Goal: Transaction & Acquisition: Purchase product/service

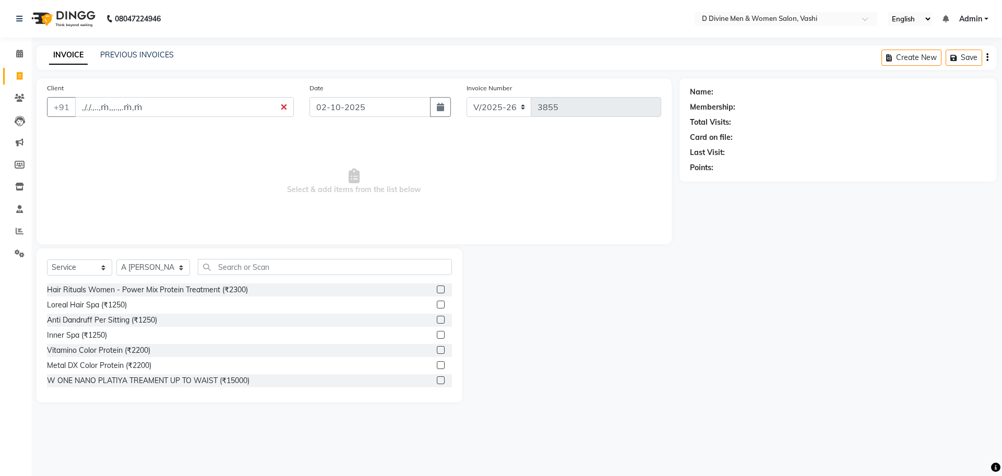
select select "718"
select select "service"
select select "10981"
drag, startPoint x: 227, startPoint y: 96, endPoint x: 227, endPoint y: 102, distance: 6.3
click at [224, 97] on div "Client +91 ,/./.,..,ṁ,,,.,,.ṁ,ṁ" at bounding box center [170, 103] width 263 height 43
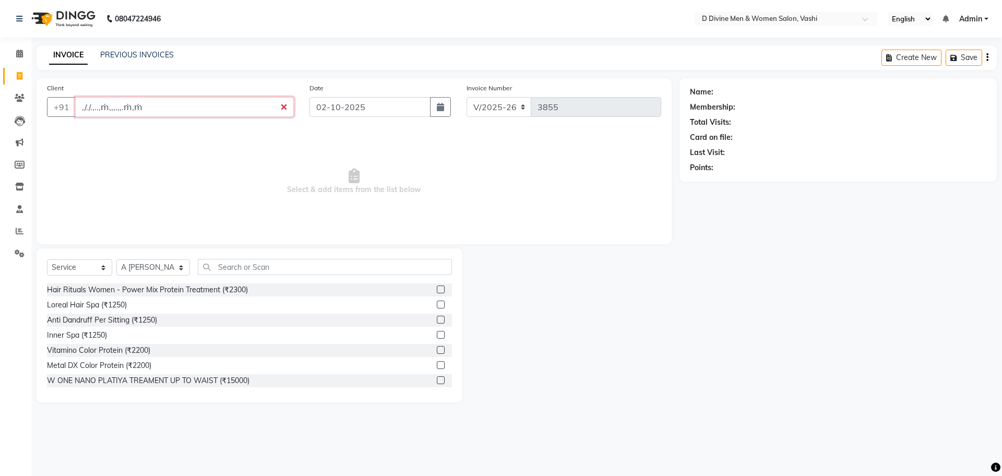
drag, startPoint x: 227, startPoint y: 103, endPoint x: 227, endPoint y: 117, distance: 14.6
click at [227, 107] on input ",/./.,..,ṁ,,,.,,.ṁ,ṁ" at bounding box center [184, 107] width 219 height 20
type input ","
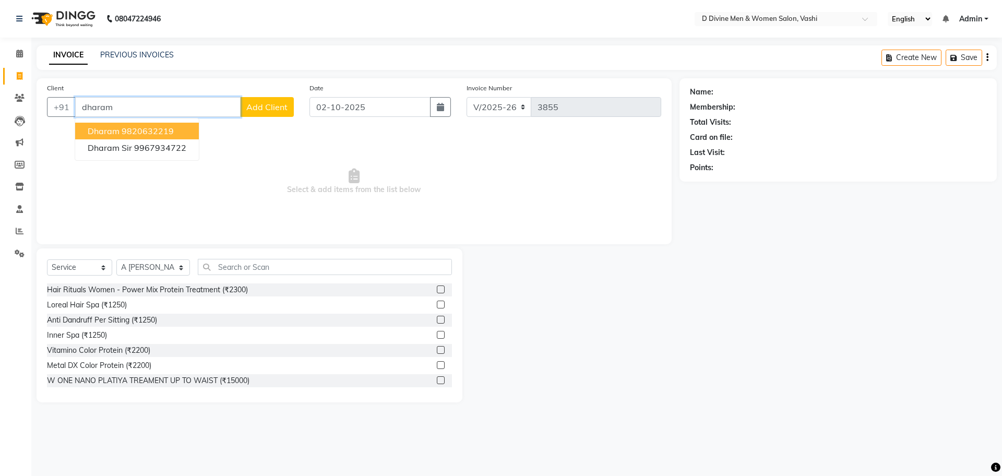
click at [176, 134] on button "Dharam 9820632219" at bounding box center [137, 131] width 124 height 17
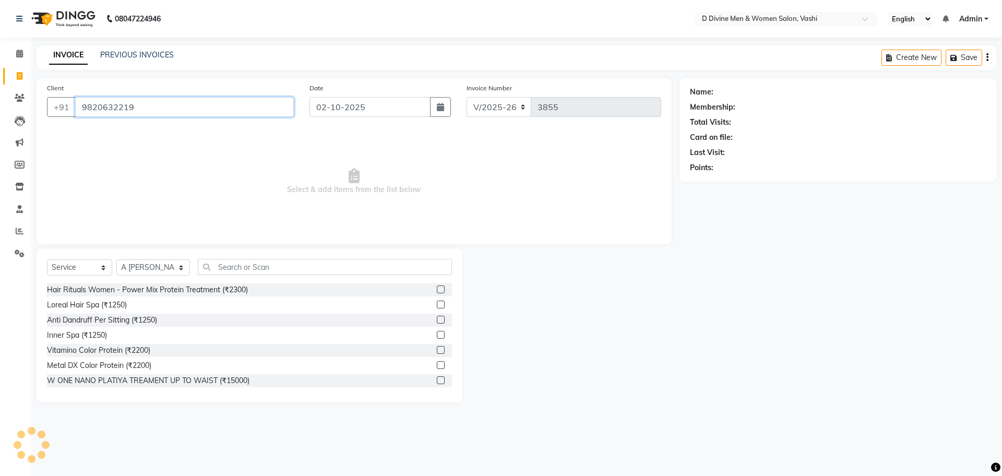
type input "9820632219"
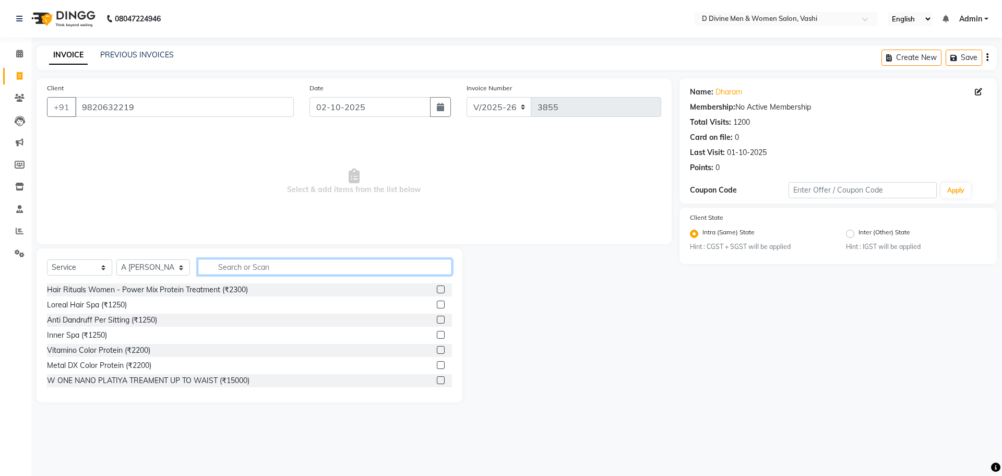
click at [268, 273] on input "text" at bounding box center [325, 267] width 254 height 16
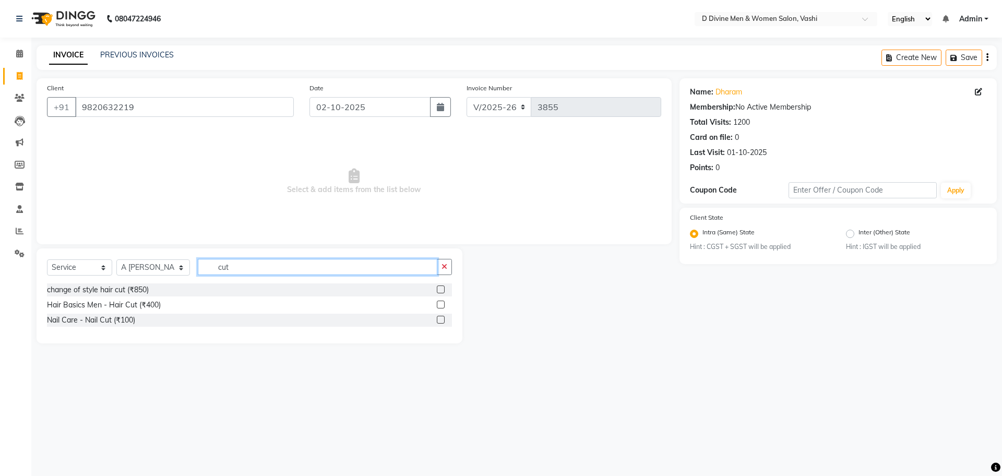
type input "cut"
click at [441, 305] on label at bounding box center [441, 305] width 8 height 8
click at [441, 305] on input "checkbox" at bounding box center [440, 305] width 7 height 7
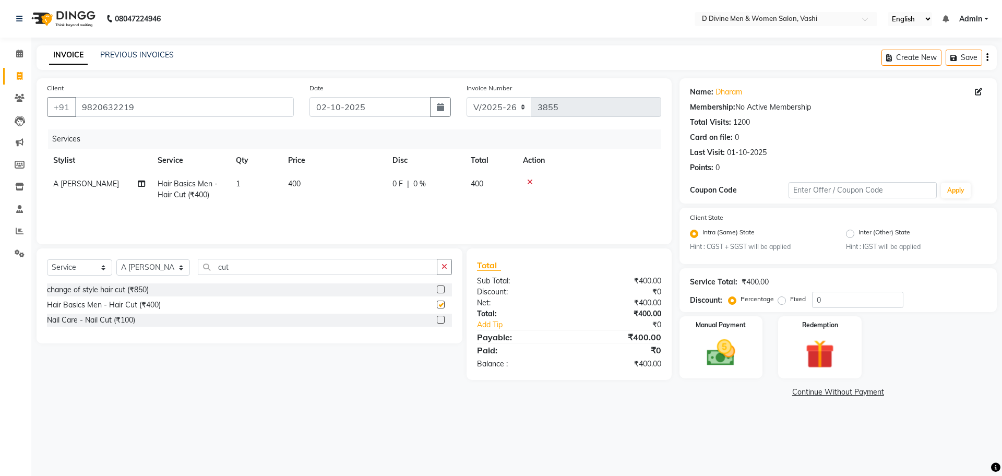
checkbox input "false"
click at [206, 98] on input "9820632219" at bounding box center [184, 107] width 219 height 20
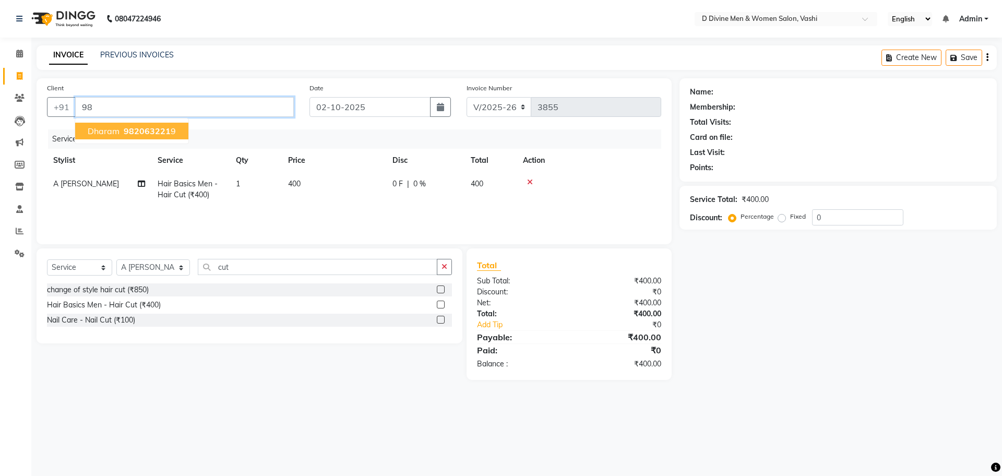
type input "9"
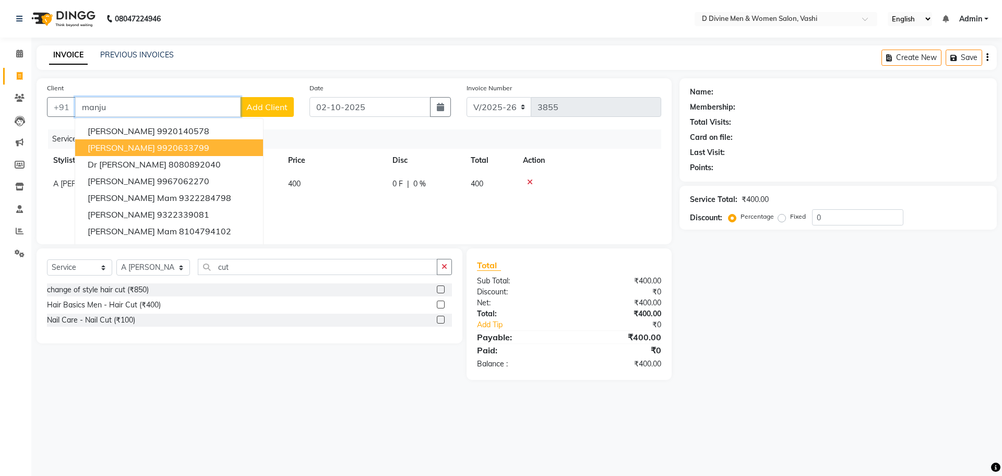
click at [164, 151] on ngb-highlight "9920633799" at bounding box center [183, 147] width 52 height 10
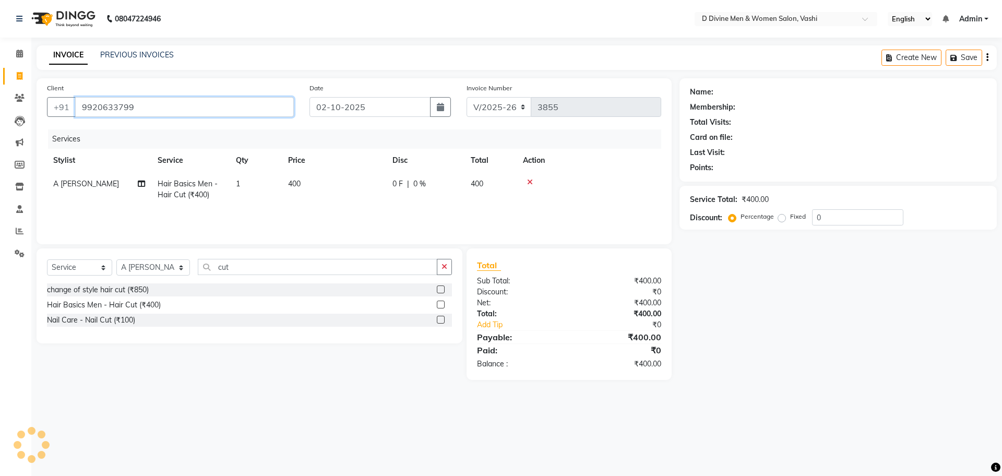
type input "9920633799"
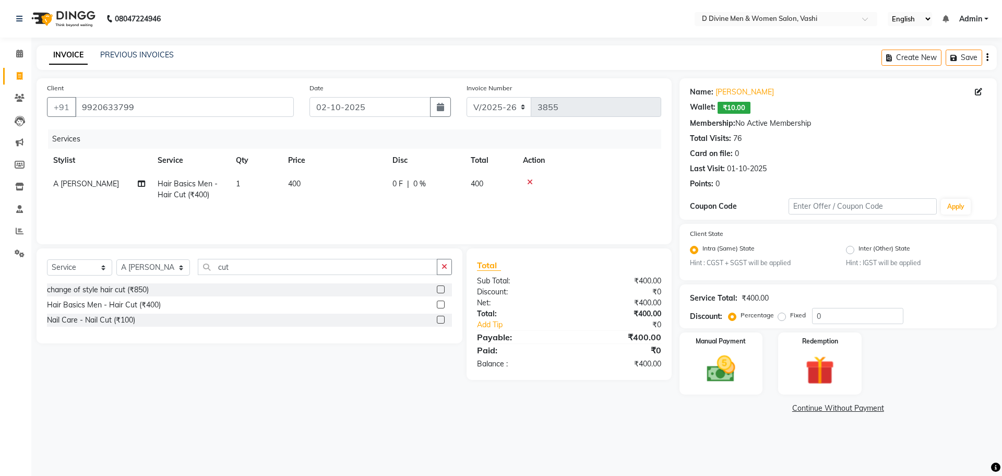
click at [220, 276] on div "Select Service Product Membership Package Voucher Prepaid Gift Card Select Styl…" at bounding box center [249, 271] width 405 height 25
click at [223, 268] on input "cut" at bounding box center [318, 267] width 240 height 16
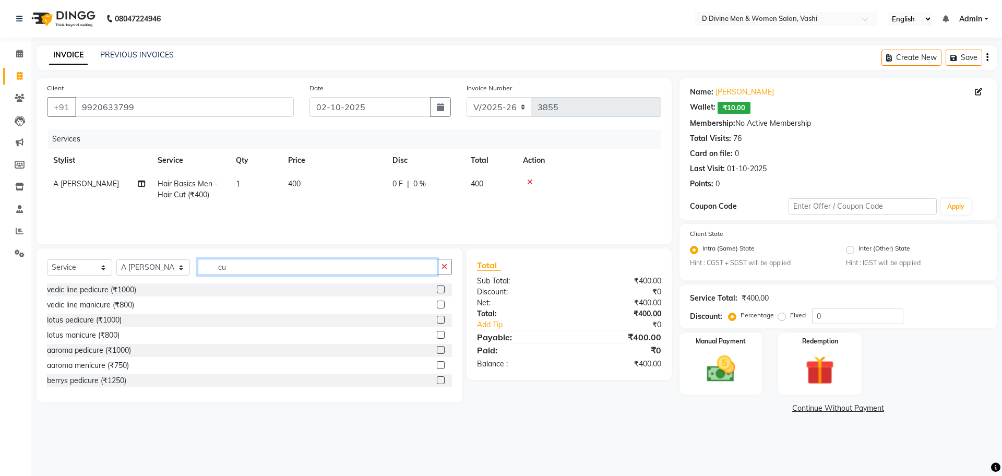
type input "c"
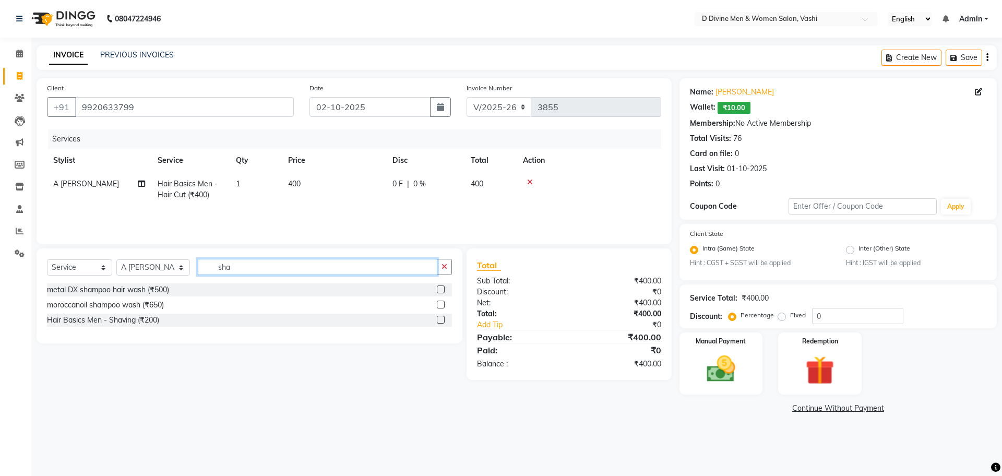
type input "sha"
click at [437, 319] on label at bounding box center [441, 320] width 8 height 8
click at [437, 319] on input "checkbox" at bounding box center [440, 320] width 7 height 7
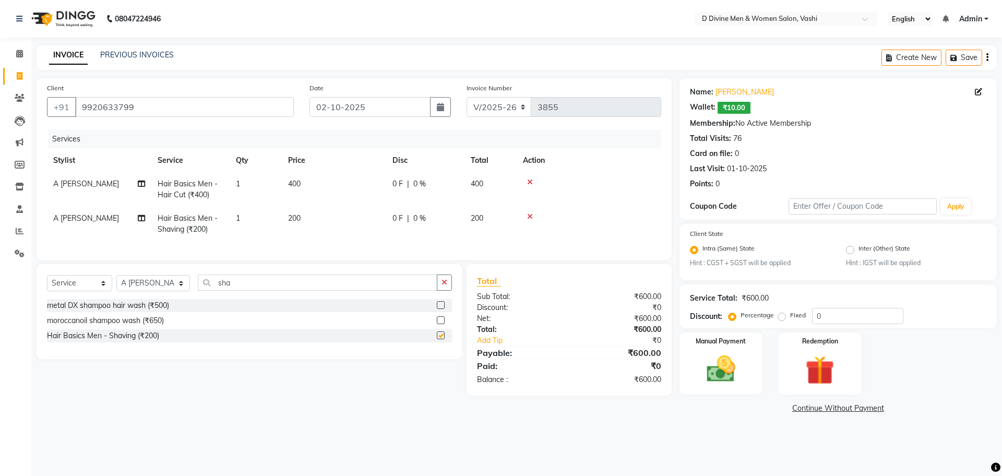
click at [427, 207] on td "0 F | 0 %" at bounding box center [425, 224] width 78 height 34
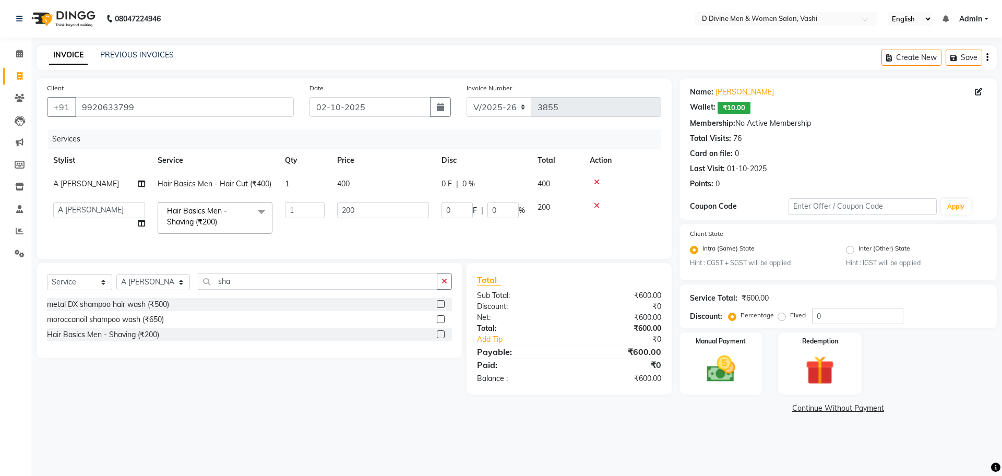
checkbox input "false"
click at [444, 212] on input "0" at bounding box center [457, 210] width 31 height 16
type input "50"
click at [441, 180] on td "0 F | 0 %" at bounding box center [483, 183] width 96 height 23
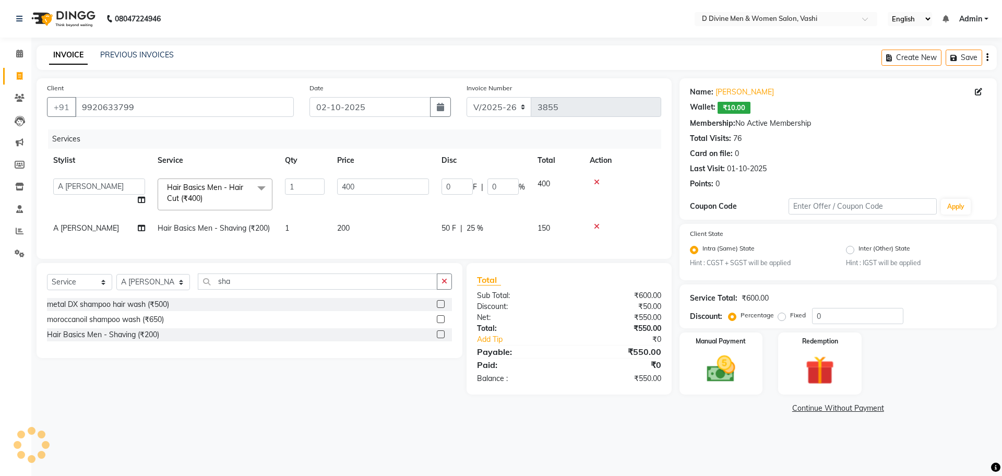
click at [450, 231] on span "50 F" at bounding box center [449, 228] width 15 height 11
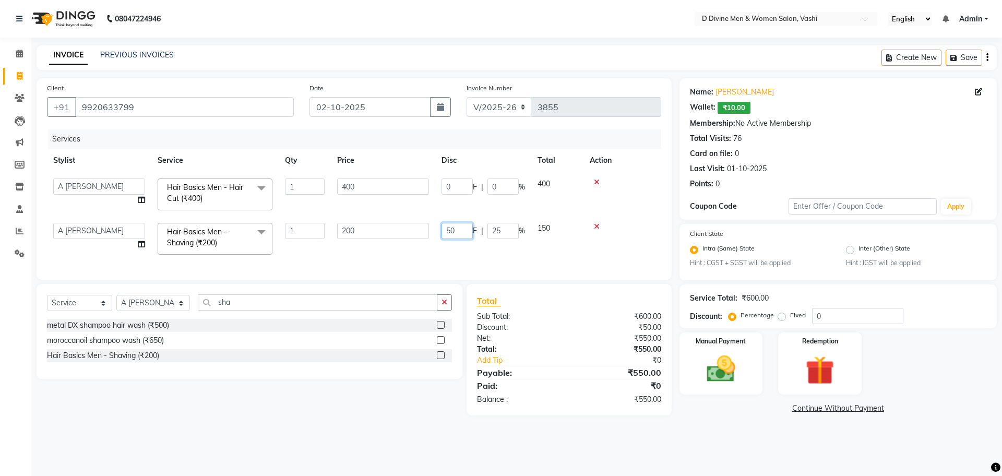
click at [450, 232] on input "50" at bounding box center [457, 231] width 31 height 16
type input "100"
click at [439, 191] on td "0 F | 0 %" at bounding box center [483, 194] width 96 height 44
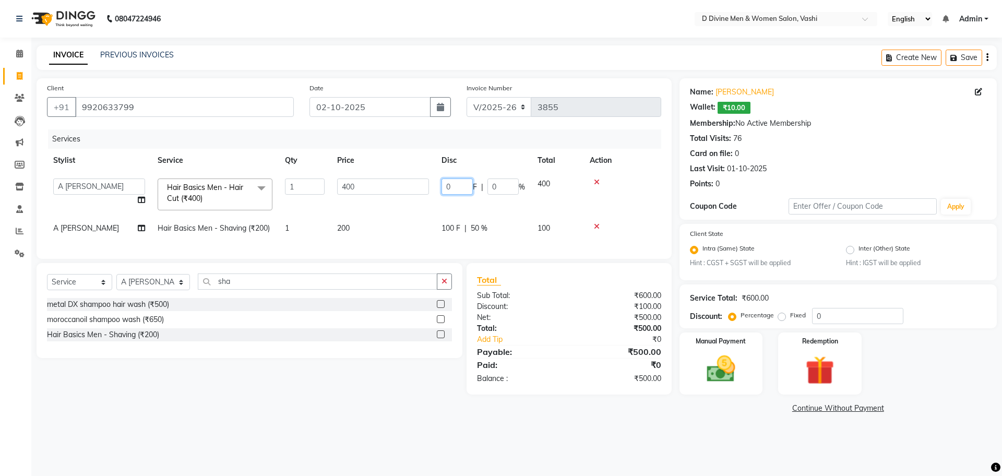
click at [445, 187] on input "0" at bounding box center [457, 186] width 31 height 16
type input "100"
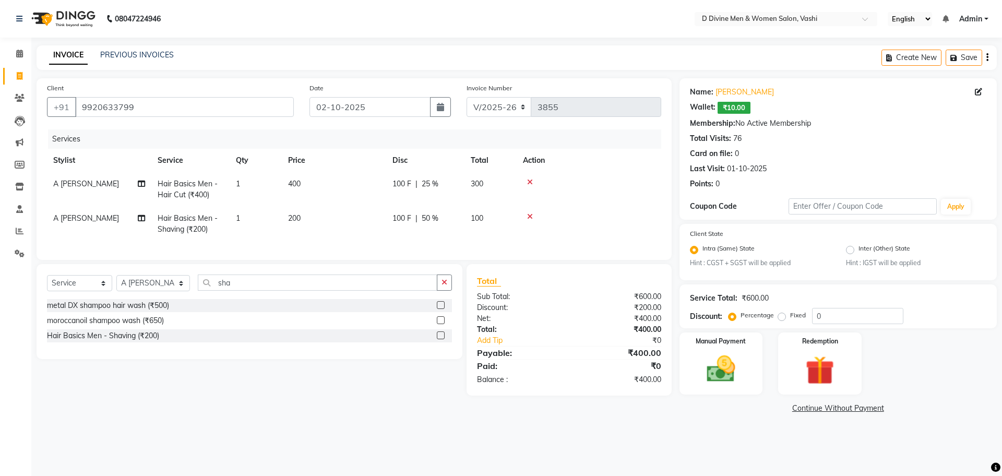
drag, startPoint x: 456, startPoint y: 214, endPoint x: 469, endPoint y: 243, distance: 31.5
click at [456, 215] on tbody "A [PERSON_NAME] Hair Basics Men - Hair Cut (₹400) 1 400 100 F | 25 % 300 A [PER…" at bounding box center [354, 206] width 614 height 69
click at [742, 376] on img at bounding box center [721, 369] width 49 height 34
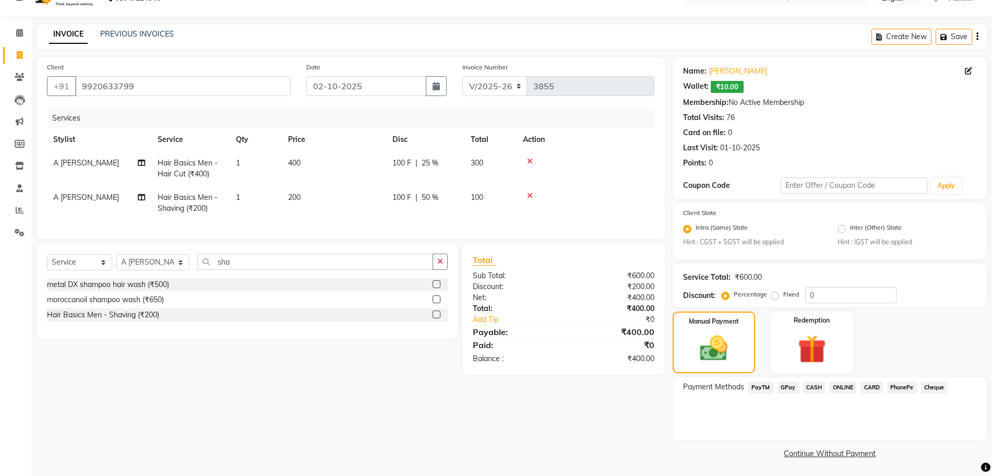
scroll to position [22, 0]
click at [392, 185] on td "100 F | 50 %" at bounding box center [425, 202] width 78 height 34
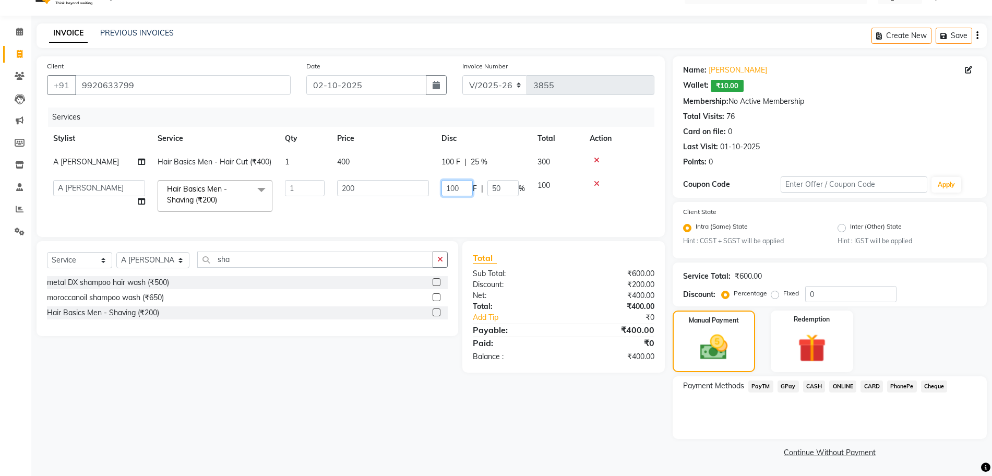
click at [447, 186] on input "100" at bounding box center [457, 188] width 31 height 16
type input "00"
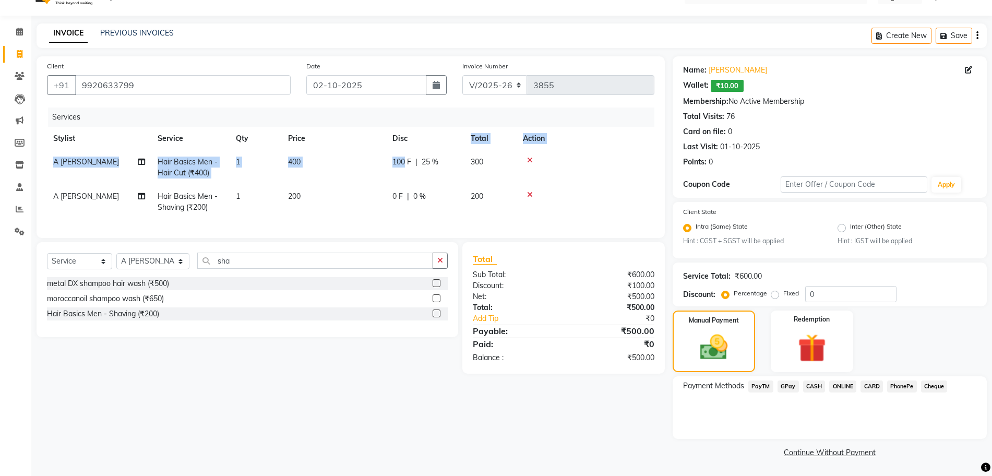
drag, startPoint x: 407, startPoint y: 144, endPoint x: 403, endPoint y: 186, distance: 42.0
click at [404, 156] on table "Stylist Service Qty Price Disc Total Action A [PERSON_NAME] Hair Basics Men - H…" at bounding box center [351, 173] width 608 height 92
click at [790, 382] on span "GPay" at bounding box center [788, 386] width 21 height 12
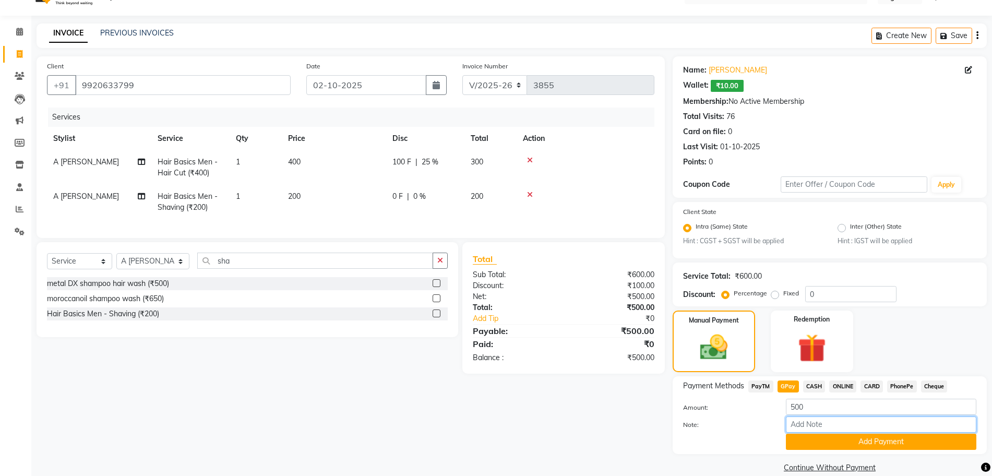
click at [812, 432] on input "Note:" at bounding box center [881, 424] width 190 height 16
click at [812, 434] on button "Add Payment" at bounding box center [881, 442] width 190 height 16
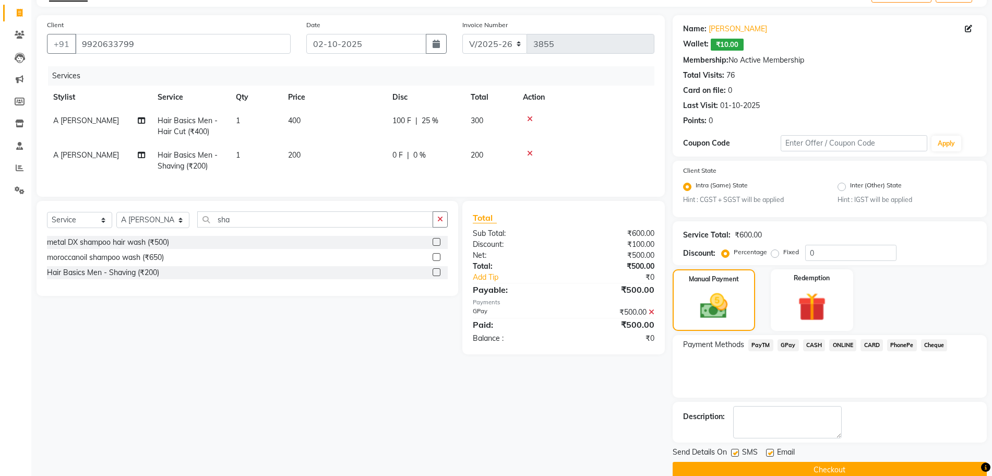
scroll to position [81, 0]
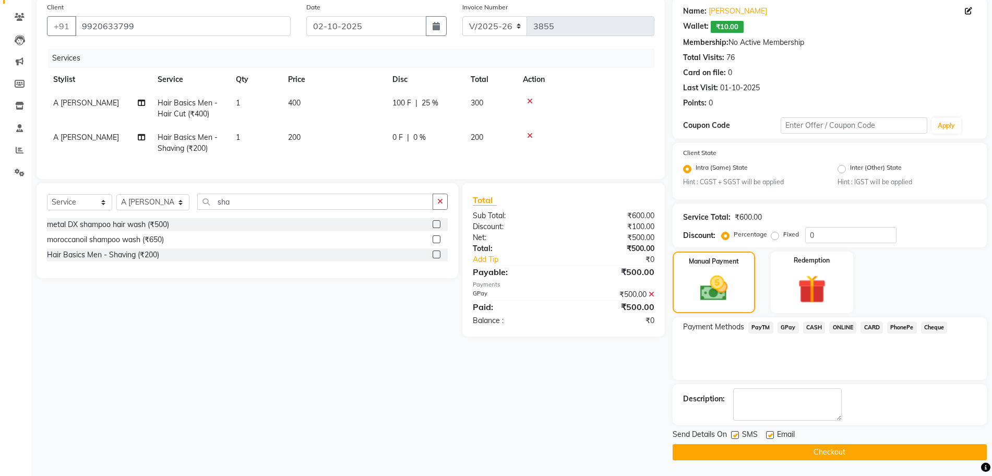
click at [733, 437] on label at bounding box center [735, 435] width 8 height 8
click at [733, 437] on input "checkbox" at bounding box center [734, 435] width 7 height 7
checkbox input "false"
click at [771, 434] on label at bounding box center [770, 435] width 8 height 8
click at [771, 434] on input "checkbox" at bounding box center [769, 435] width 7 height 7
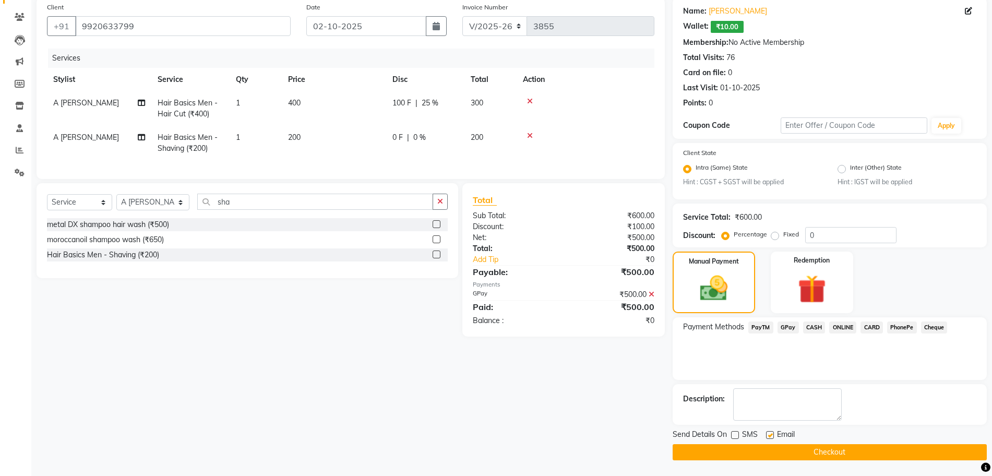
checkbox input "false"
click at [770, 451] on button "Checkout" at bounding box center [830, 452] width 314 height 16
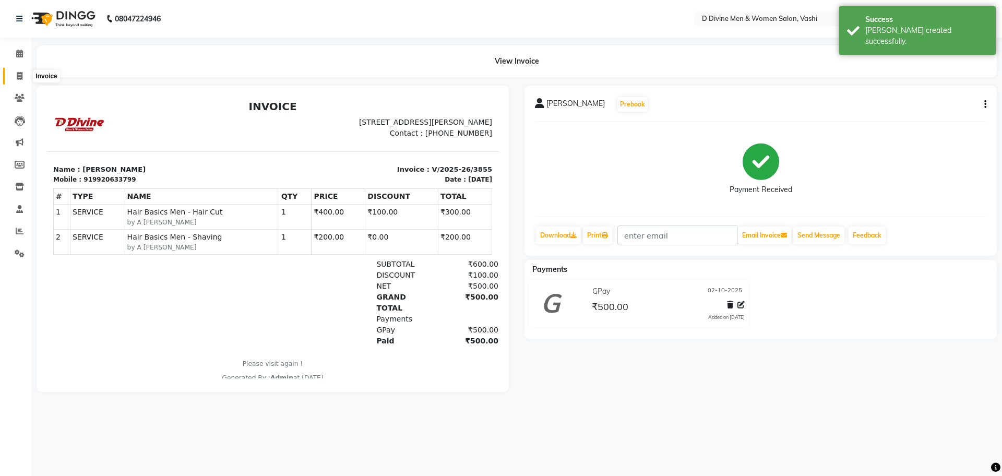
click at [19, 77] on icon at bounding box center [20, 76] width 6 height 8
select select "718"
select select "service"
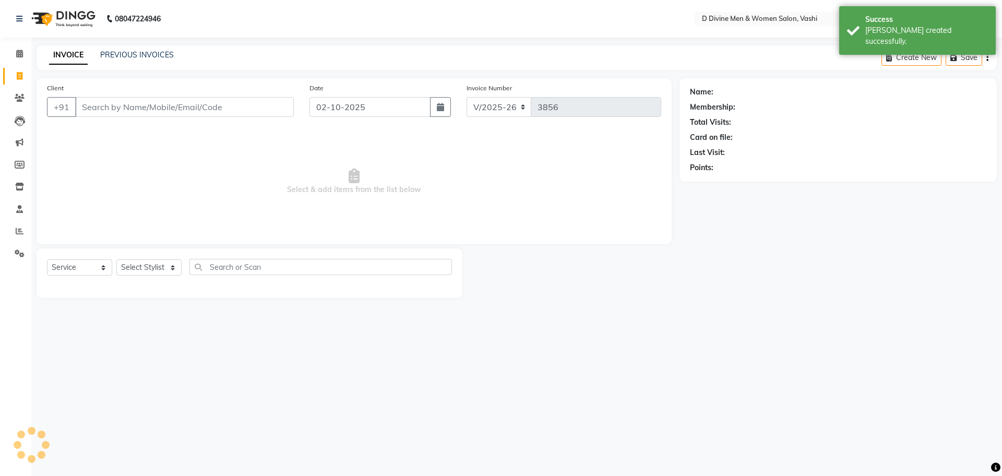
select select "10981"
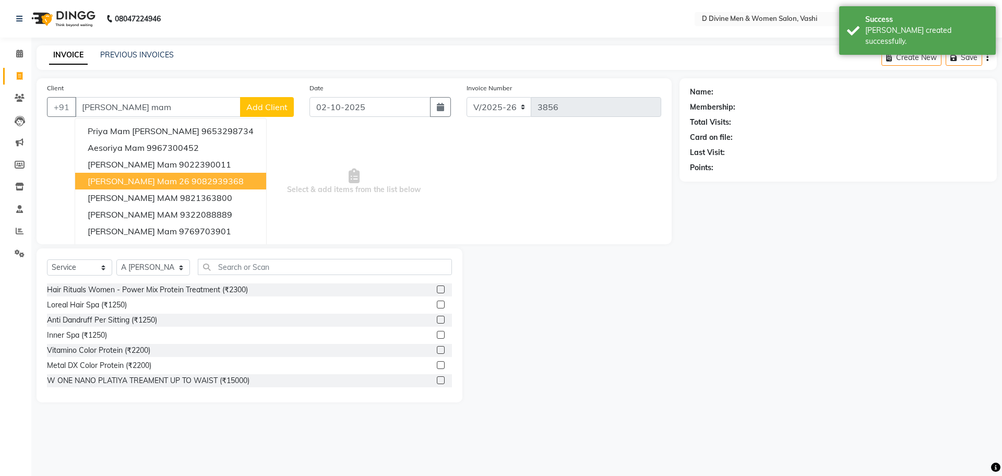
click at [197, 182] on button "[PERSON_NAME] mam 26 9082939368" at bounding box center [170, 181] width 191 height 17
type input "9082939368"
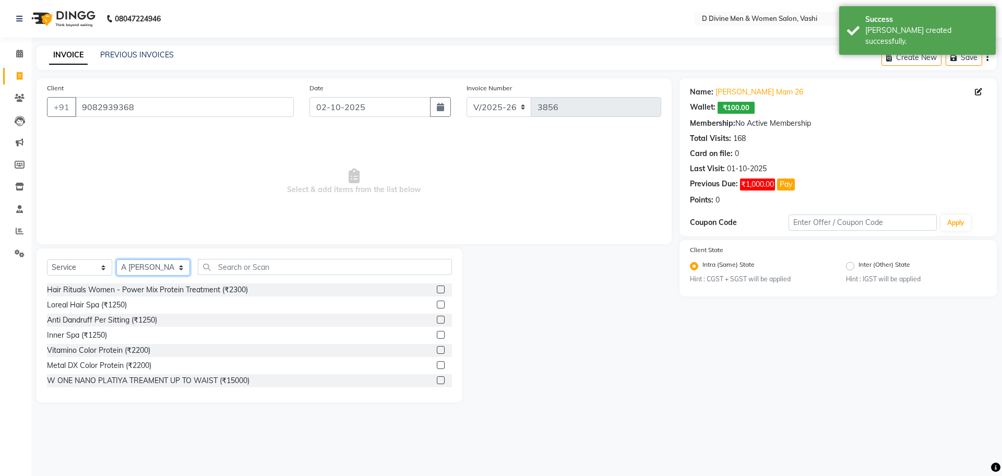
click at [163, 263] on select "Select Stylist A [PERSON_NAME] [PERSON_NAME] Divine salon [PERSON_NAME] [PERSON…" at bounding box center [153, 267] width 74 height 16
select select "10985"
click at [116, 259] on select "Select Stylist A [PERSON_NAME] [PERSON_NAME] Divine salon [PERSON_NAME] [PERSON…" at bounding box center [153, 267] width 74 height 16
click at [221, 270] on input "text" at bounding box center [325, 267] width 254 height 16
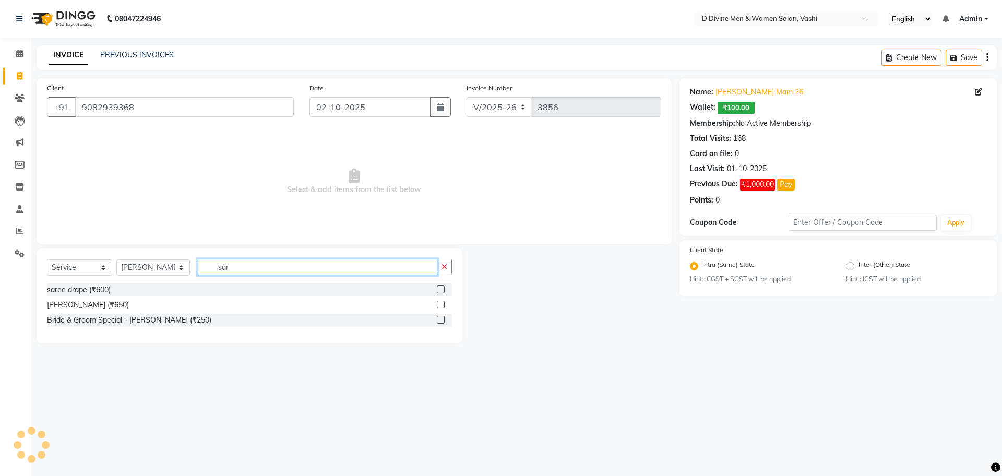
type input "sar"
click at [440, 289] on label at bounding box center [441, 289] width 8 height 8
click at [440, 289] on input "checkbox" at bounding box center [440, 290] width 7 height 7
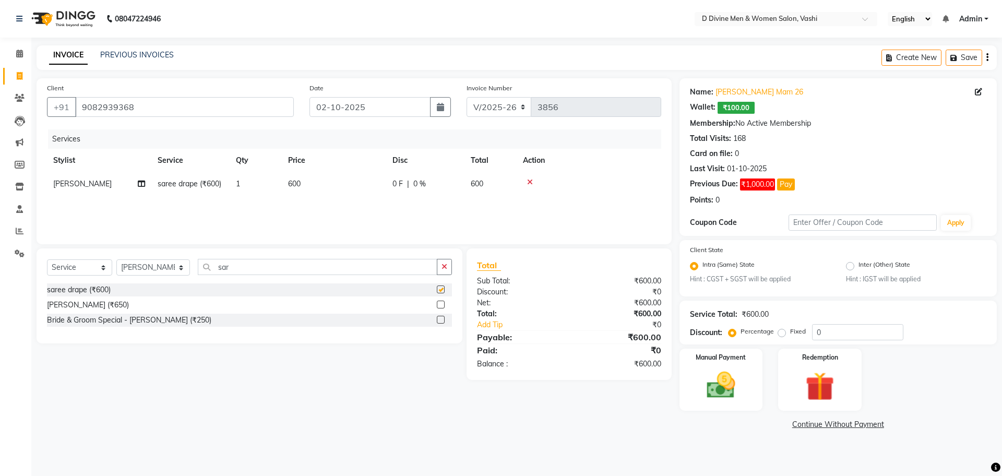
checkbox input "false"
click at [427, 209] on div "Services Stylist Service Qty Price Disc Total Action [PERSON_NAME] saree drape …" at bounding box center [354, 181] width 614 height 104
click at [425, 199] on div "Services Stylist Service Qty Price Disc Total Action [PERSON_NAME] saree drape …" at bounding box center [354, 181] width 614 height 104
click at [400, 185] on span "0 F" at bounding box center [397, 183] width 10 height 11
select select "10985"
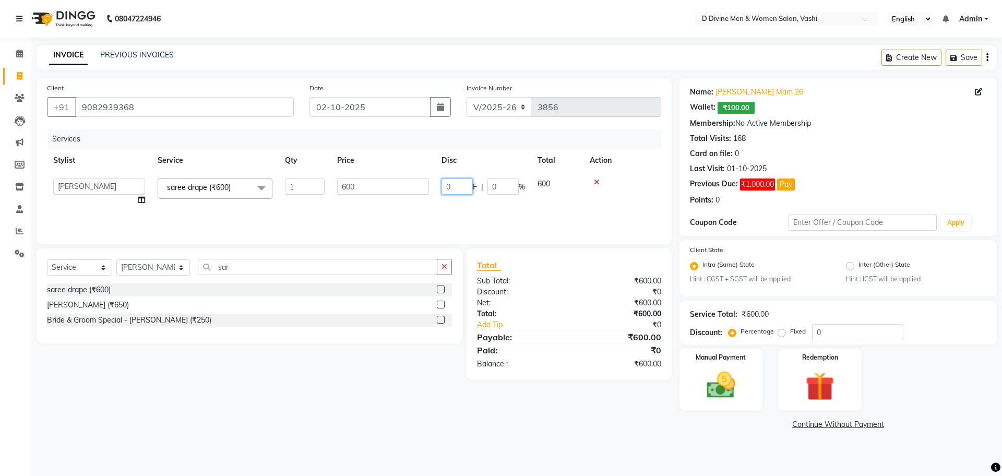
click at [445, 182] on input "0" at bounding box center [457, 186] width 31 height 16
type input "100"
click at [431, 208] on div "Services Stylist Service Qty Price Disc Total Action A [PERSON_NAME] [PERSON_NA…" at bounding box center [354, 181] width 614 height 104
click at [761, 394] on div "Manual Payment" at bounding box center [720, 380] width 87 height 64
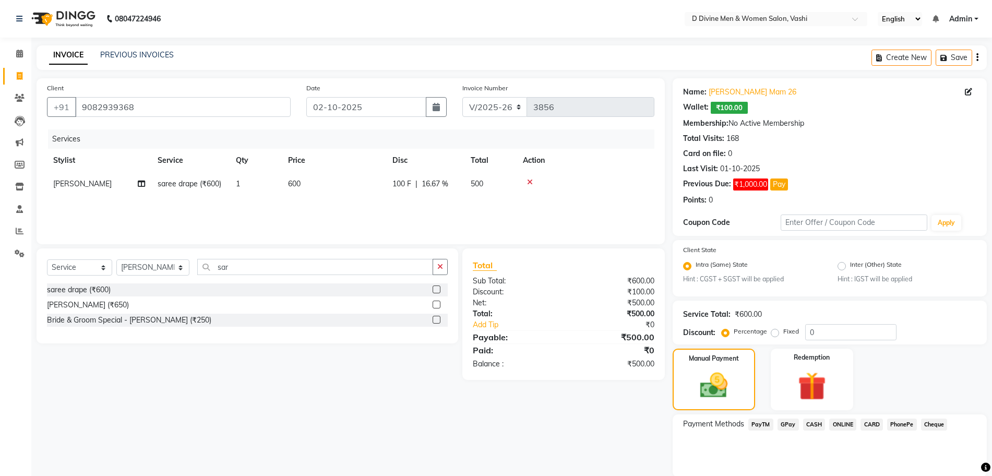
click at [812, 426] on span "CASH" at bounding box center [814, 425] width 22 height 12
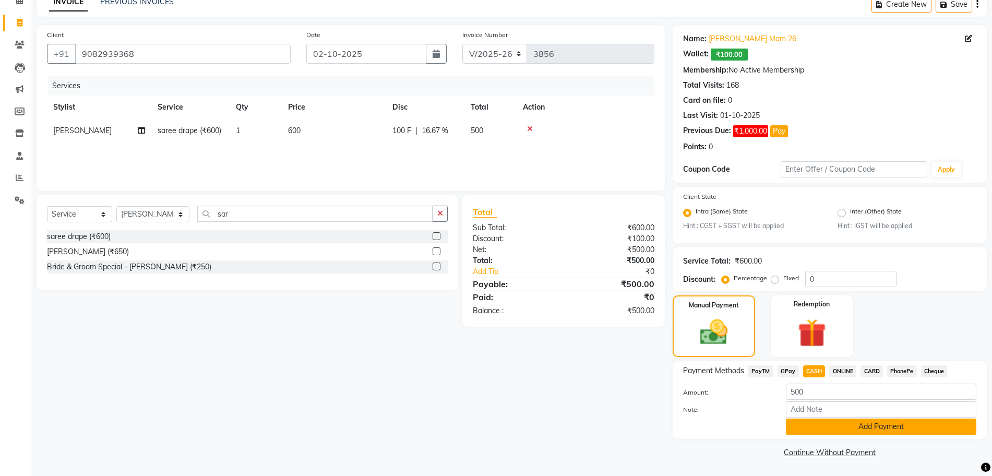
click at [806, 426] on button "Add Payment" at bounding box center [881, 427] width 190 height 16
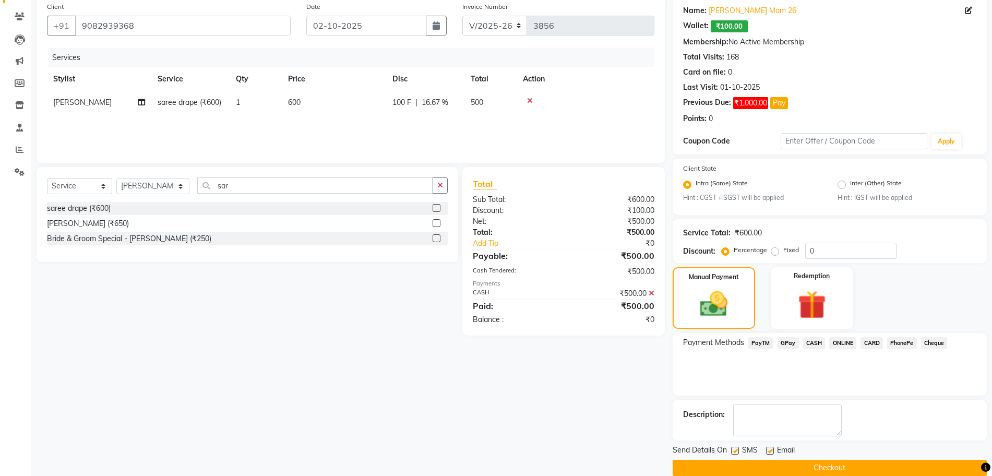
scroll to position [97, 0]
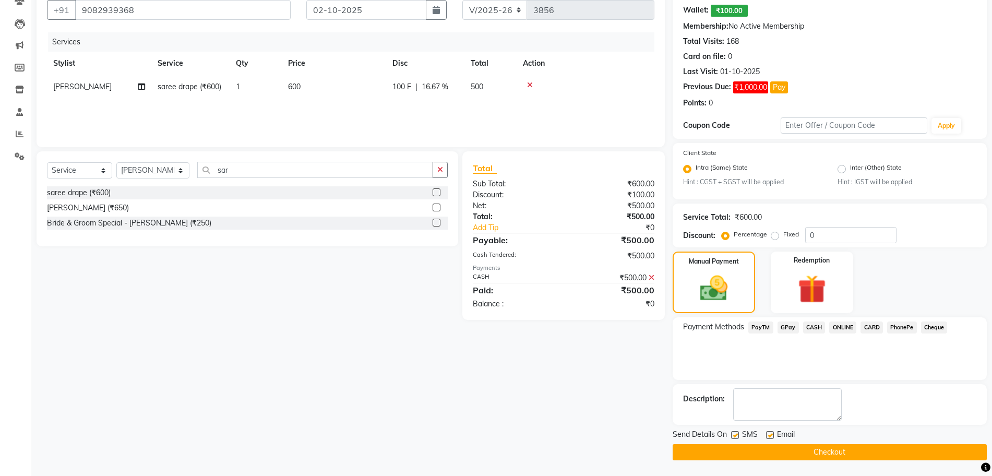
click at [771, 434] on label at bounding box center [770, 435] width 8 height 8
click at [771, 434] on input "checkbox" at bounding box center [769, 435] width 7 height 7
checkbox input "false"
click at [737, 436] on label at bounding box center [735, 435] width 8 height 8
click at [737, 436] on input "checkbox" at bounding box center [734, 435] width 7 height 7
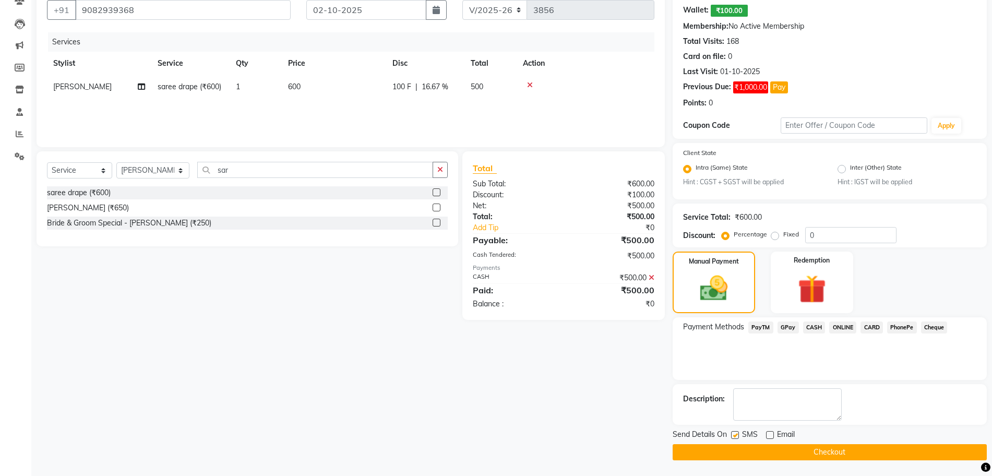
checkbox input "false"
click at [742, 449] on button "Checkout" at bounding box center [830, 452] width 314 height 16
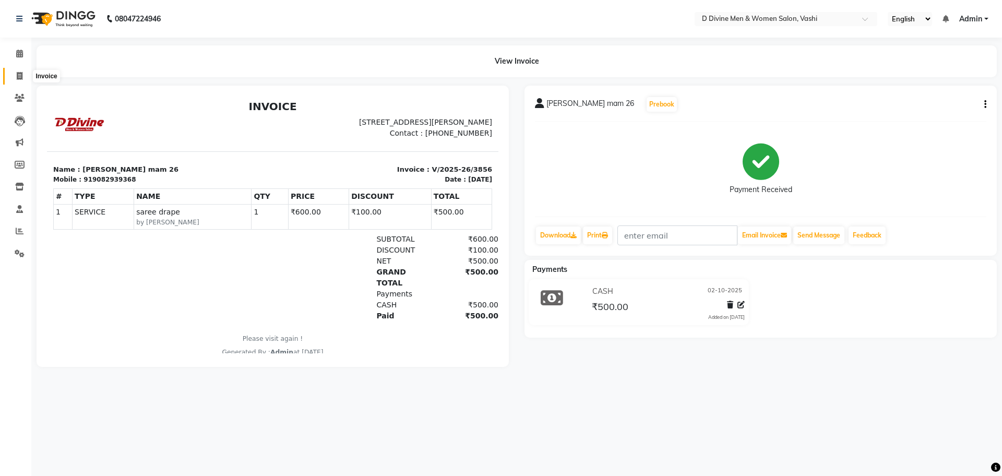
click at [17, 79] on icon at bounding box center [20, 76] width 6 height 8
select select "718"
select select "service"
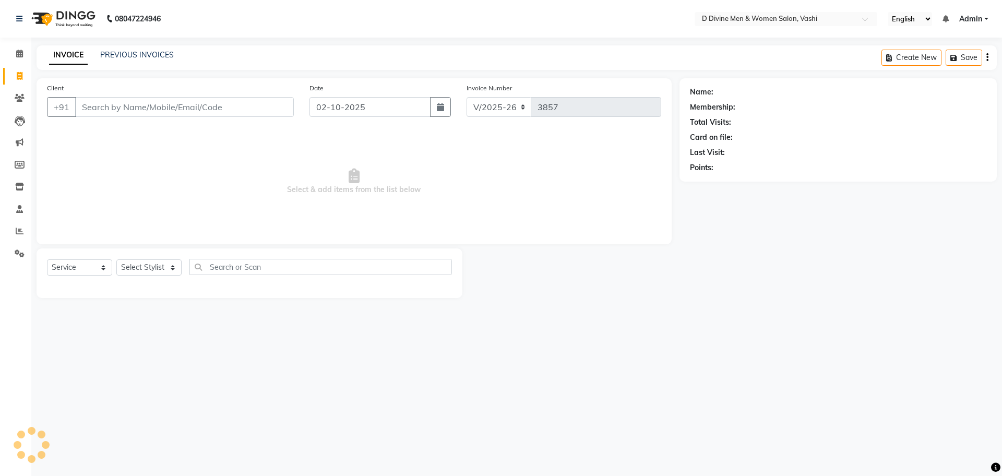
select select "10981"
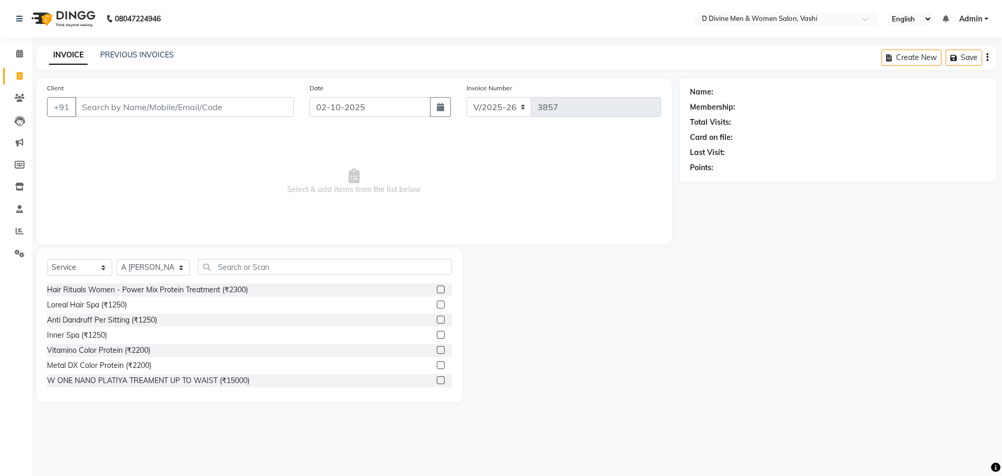
click at [0, 468] on aside "Calendar Invoice Clients Leads Marketing Members Inventory Staff Reports Settin…" at bounding box center [15, 238] width 31 height 476
